Goal: Complete application form

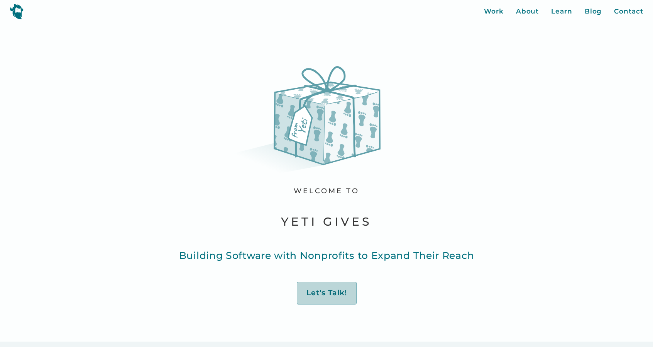
click at [321, 295] on div "Let's Talk!" at bounding box center [327, 293] width 41 height 10
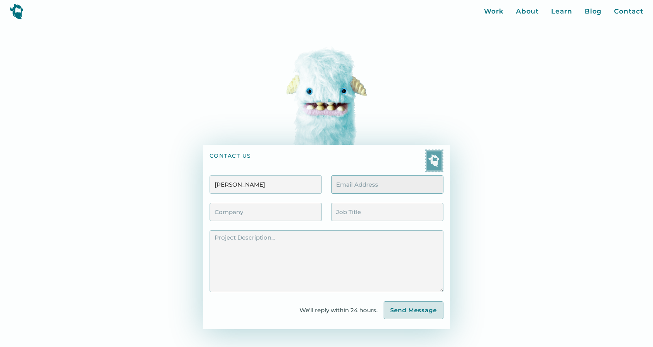
type input "[PERSON_NAME]"
click at [355, 180] on input "Contact Form" at bounding box center [387, 184] width 112 height 18
type input "[EMAIL_ADDRESS][DOMAIN_NAME]"
click at [292, 214] on input "Contact Form" at bounding box center [266, 212] width 112 height 18
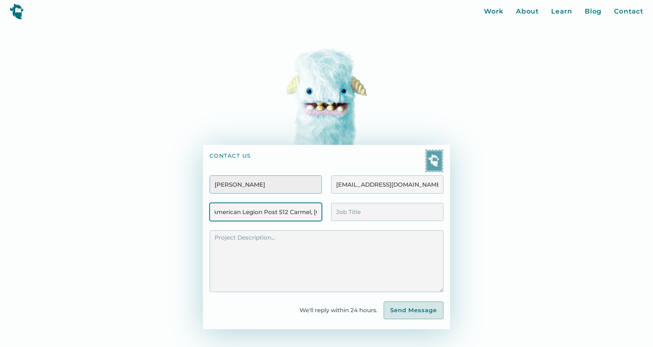
scroll to position [0, 6]
type input "American Legion Post 512 Carmel, [GEOGRAPHIC_DATA]"
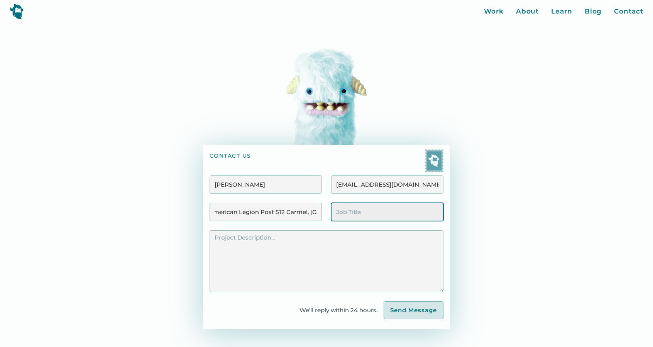
click at [369, 213] on input "Contact Form" at bounding box center [387, 212] width 112 height 18
type input "1st Vice Commander"
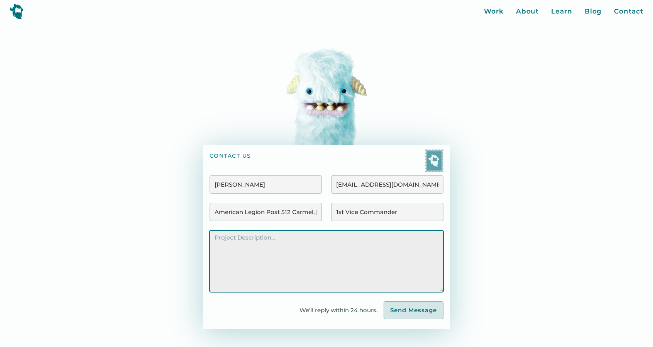
click at [341, 242] on textarea "Contact Form" at bounding box center [327, 261] width 234 height 62
click at [299, 239] on textarea "We are having our 5th annaul golf tournamnet" at bounding box center [327, 261] width 234 height 62
click at [345, 236] on textarea "We are having our 5th annual golf tournamnet" at bounding box center [327, 261] width 234 height 62
click at [395, 237] on textarea "We are having our 5th annual golf tournament" at bounding box center [327, 261] width 234 height 62
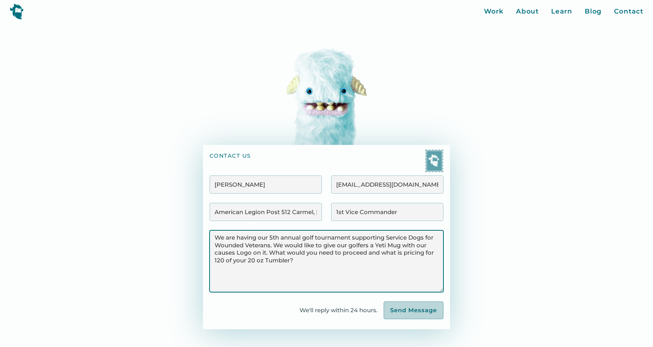
type textarea "We are having our 5th annual golf tournament supporting Service Dogs for Wounde…"
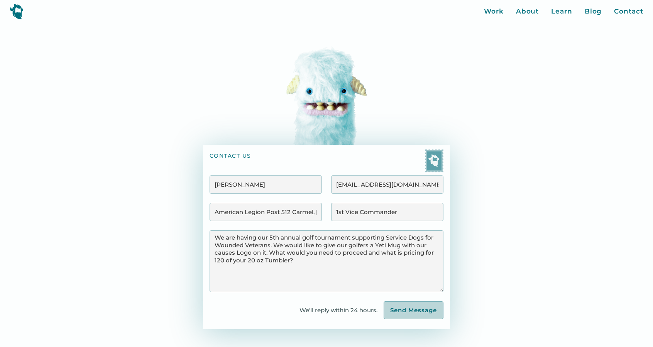
click at [411, 312] on input "Send Message" at bounding box center [414, 310] width 60 height 18
